Goal: Task Accomplishment & Management: Use online tool/utility

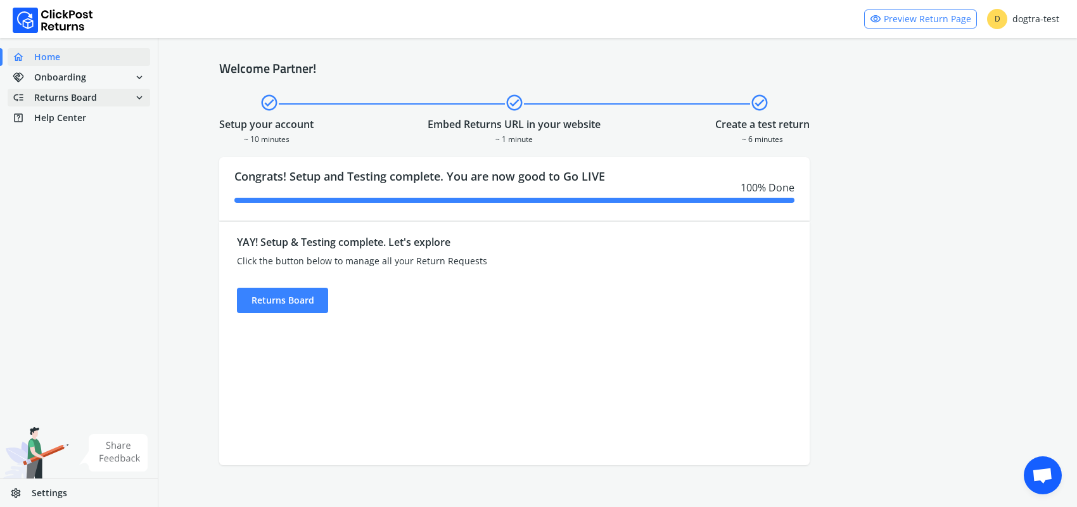
click at [103, 97] on span "low_priority Returns Board expand_more" at bounding box center [79, 98] width 143 height 18
click at [96, 120] on link "done Self shipped orders" at bounding box center [87, 121] width 158 height 18
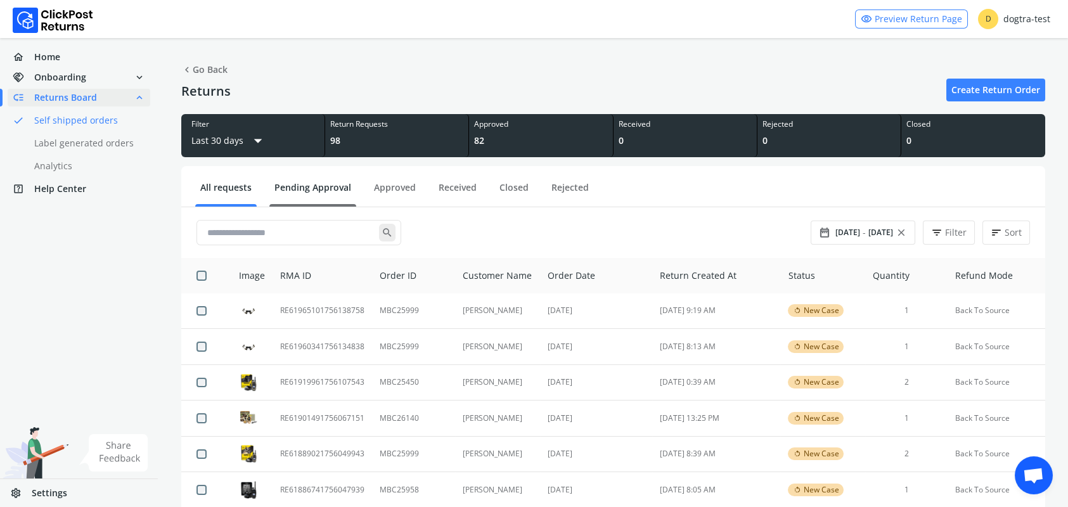
click at [313, 186] on link "Pending Approval" at bounding box center [312, 192] width 87 height 22
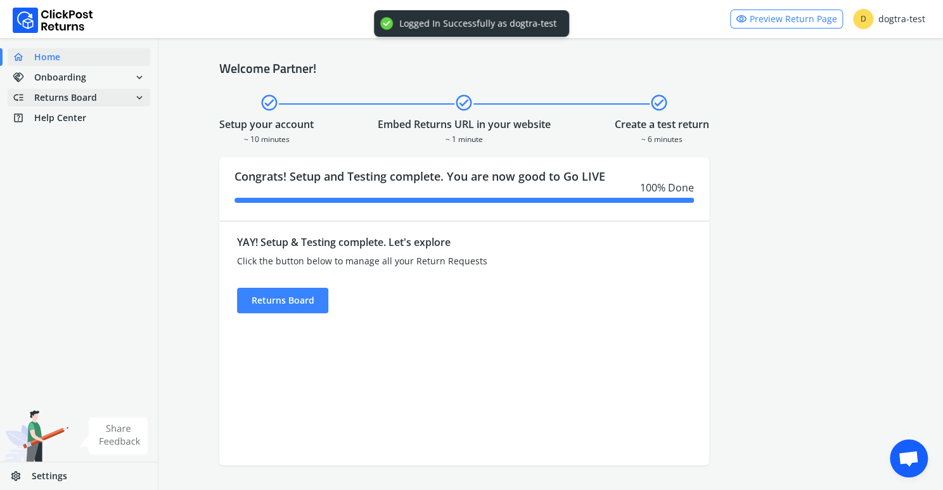
click at [52, 95] on span "Returns Board" at bounding box center [65, 97] width 63 height 13
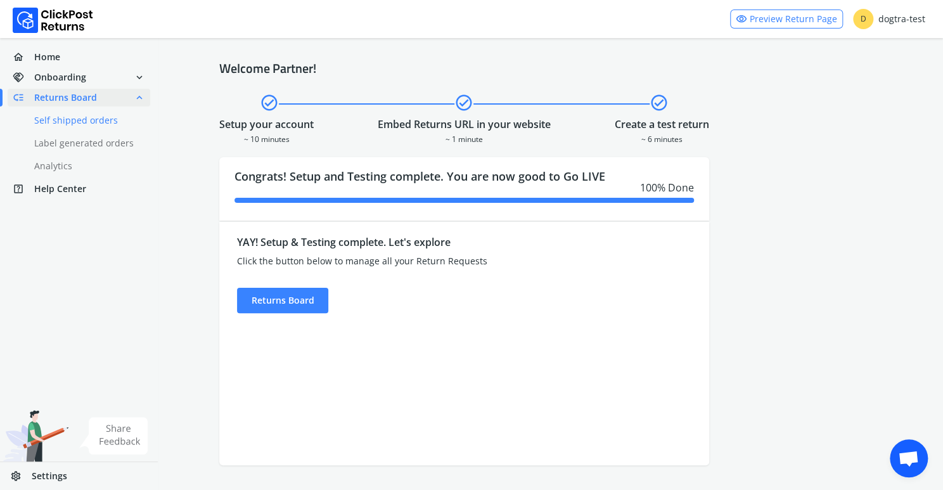
click at [81, 121] on link "done Self shipped orders" at bounding box center [87, 121] width 158 height 18
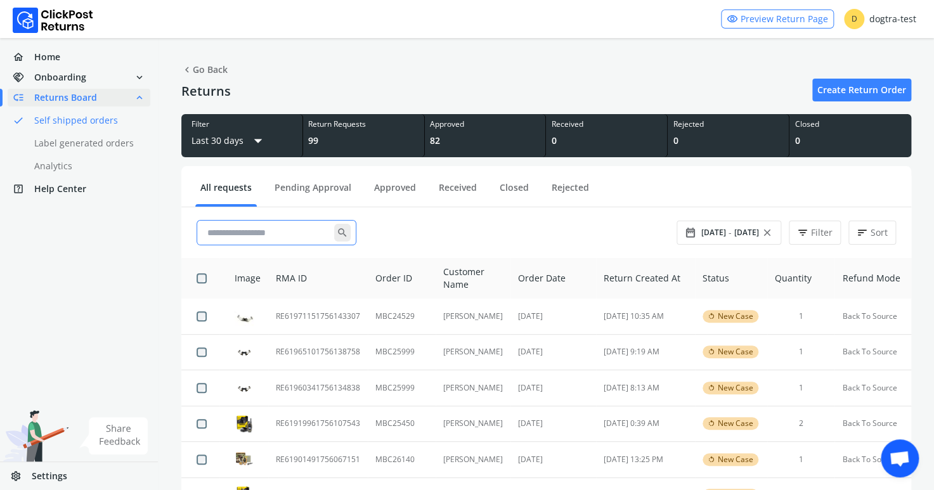
click at [278, 230] on input "text" at bounding box center [268, 232] width 132 height 23
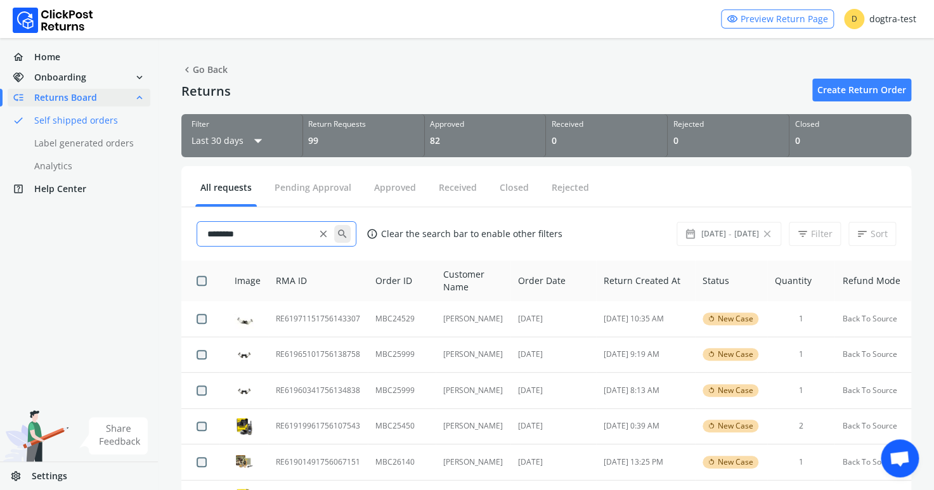
type input "********"
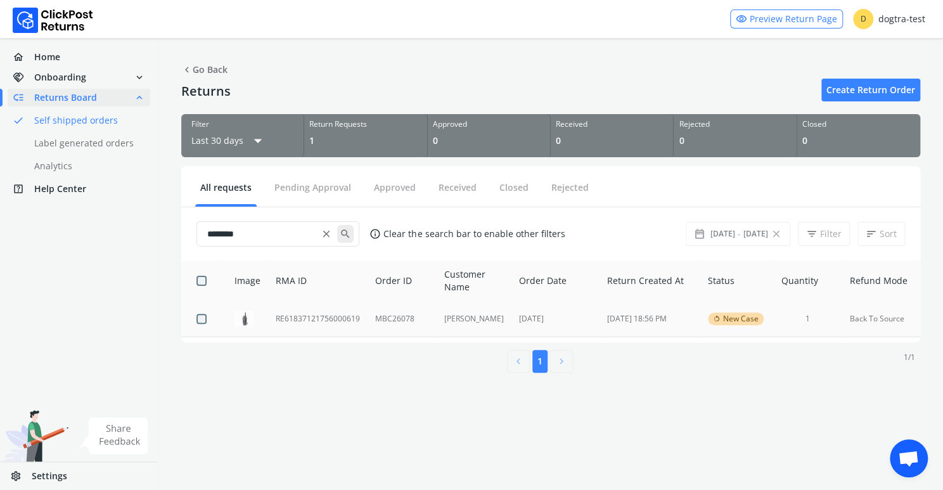
click at [319, 315] on td "RE61837121756000619" at bounding box center [318, 318] width 100 height 35
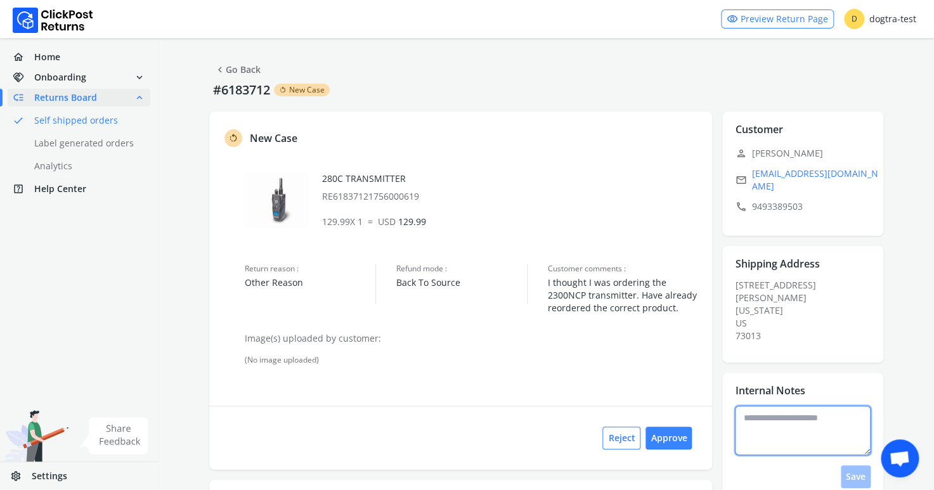
click at [771, 416] on textarea at bounding box center [803, 430] width 136 height 49
type textarea "*"
type textarea "**********"
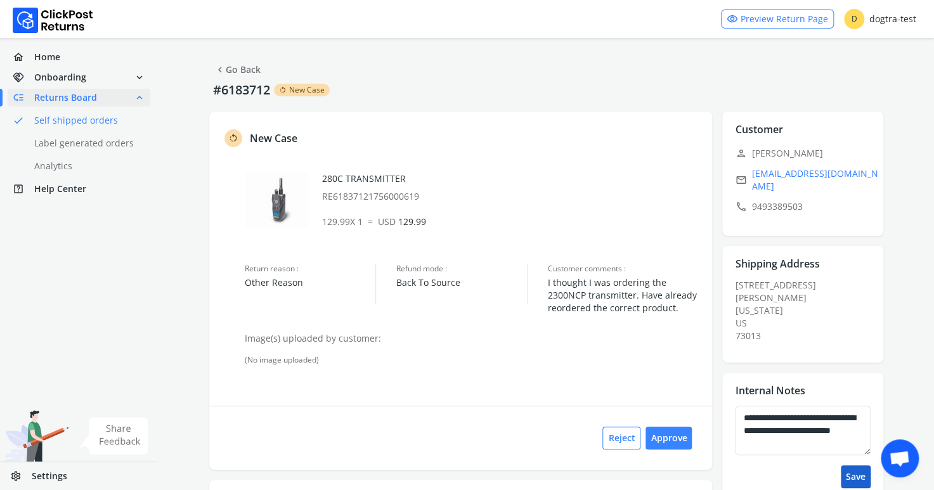
click at [855, 467] on button "Save" at bounding box center [855, 476] width 30 height 23
click at [667, 435] on button "Approve" at bounding box center [668, 438] width 46 height 23
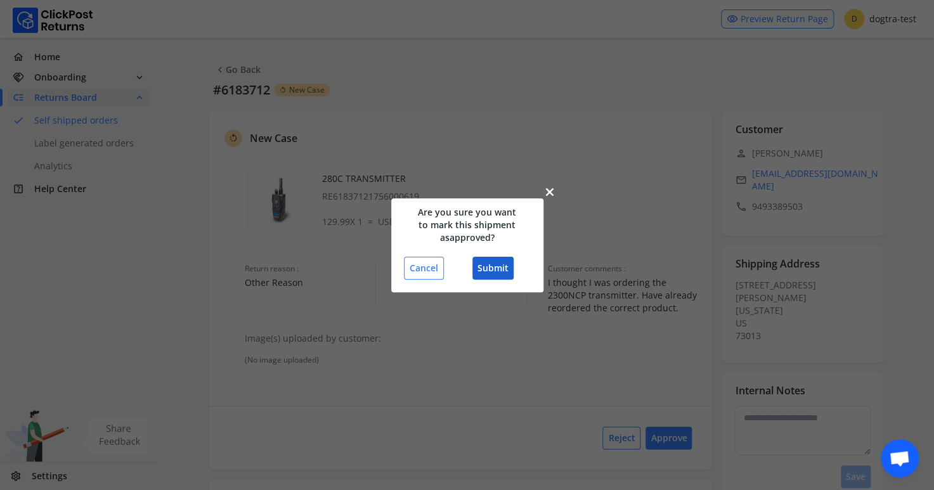
click at [492, 266] on button "Submit" at bounding box center [492, 268] width 41 height 23
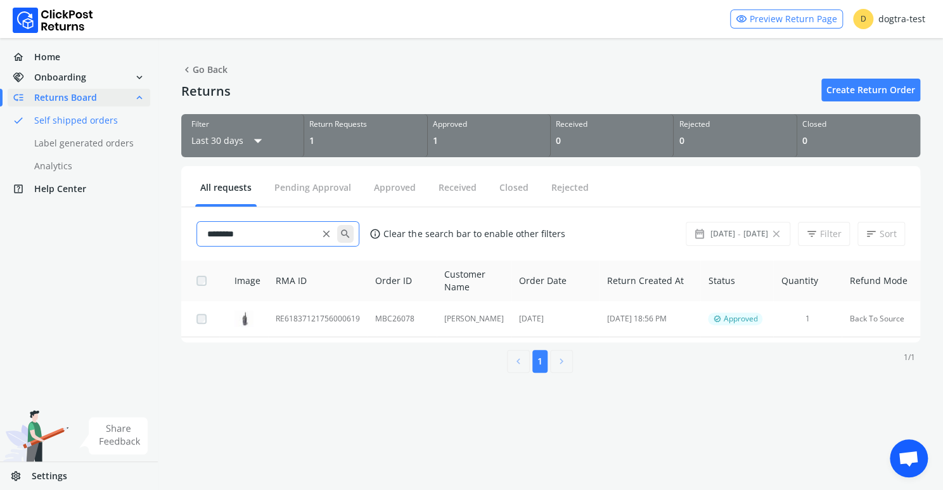
click at [268, 230] on input "********" at bounding box center [261, 233] width 119 height 23
click at [328, 230] on span "close" at bounding box center [326, 234] width 11 height 18
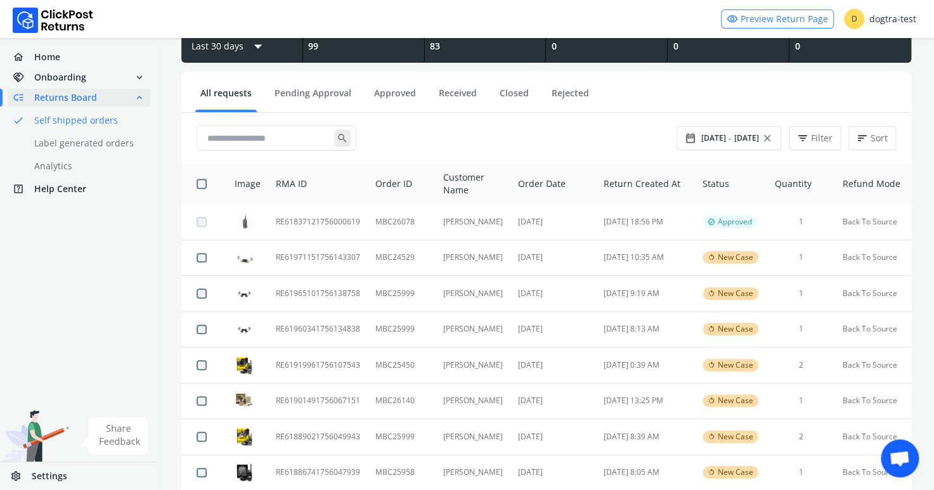
scroll to position [98, 0]
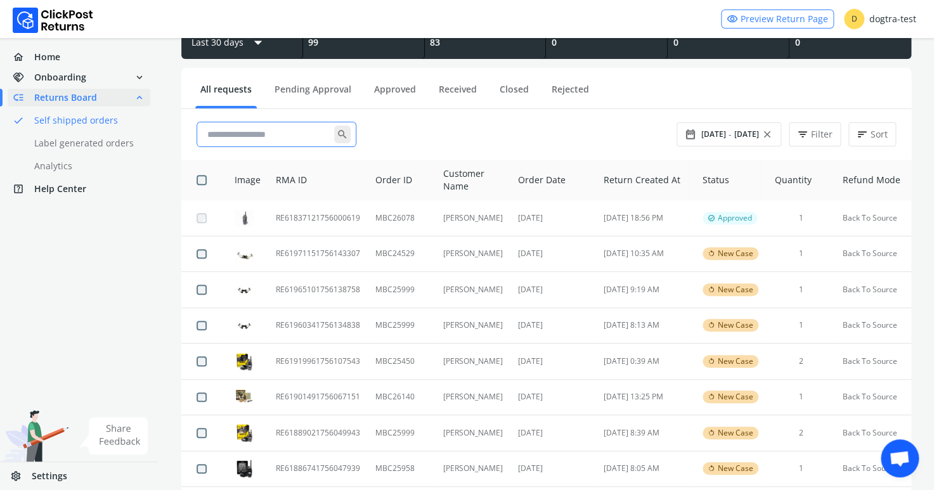
click at [254, 139] on input "text" at bounding box center [268, 134] width 132 height 23
click at [227, 134] on input "text" at bounding box center [268, 134] width 132 height 23
